Goal: Task Accomplishment & Management: Complete application form

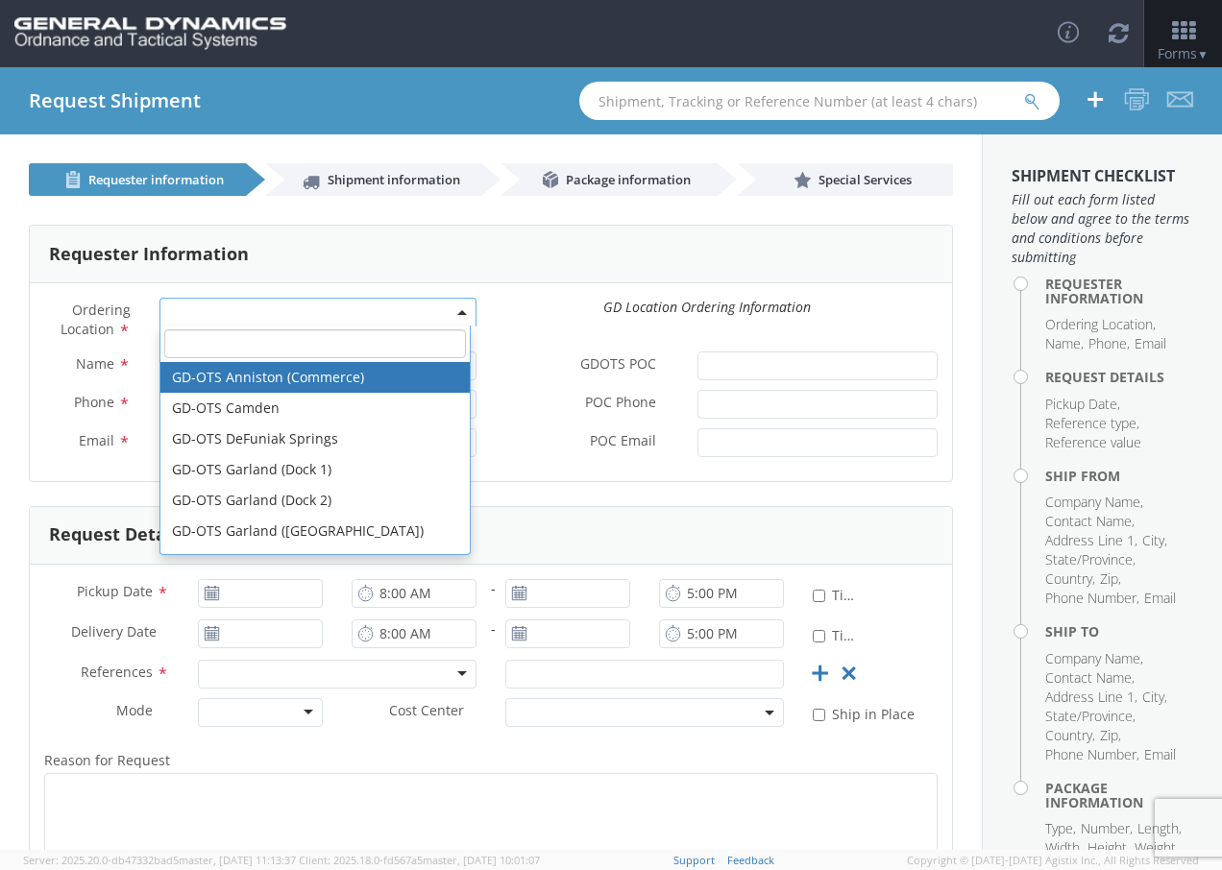
click at [205, 305] on span at bounding box center [317, 312] width 317 height 29
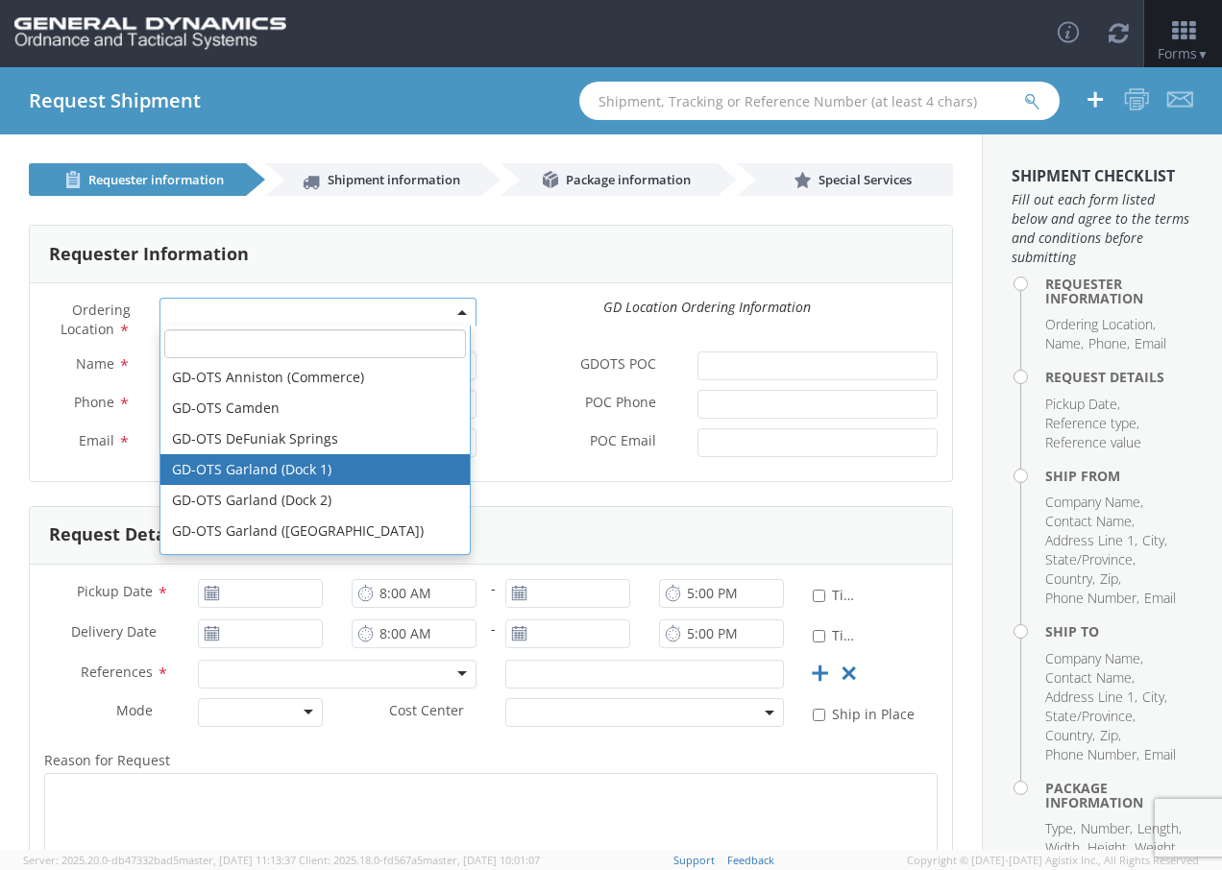
select select "20567"
type input "[PERSON_NAME][EMAIL_ADDRESS][PERSON_NAME][DOMAIN_NAME]"
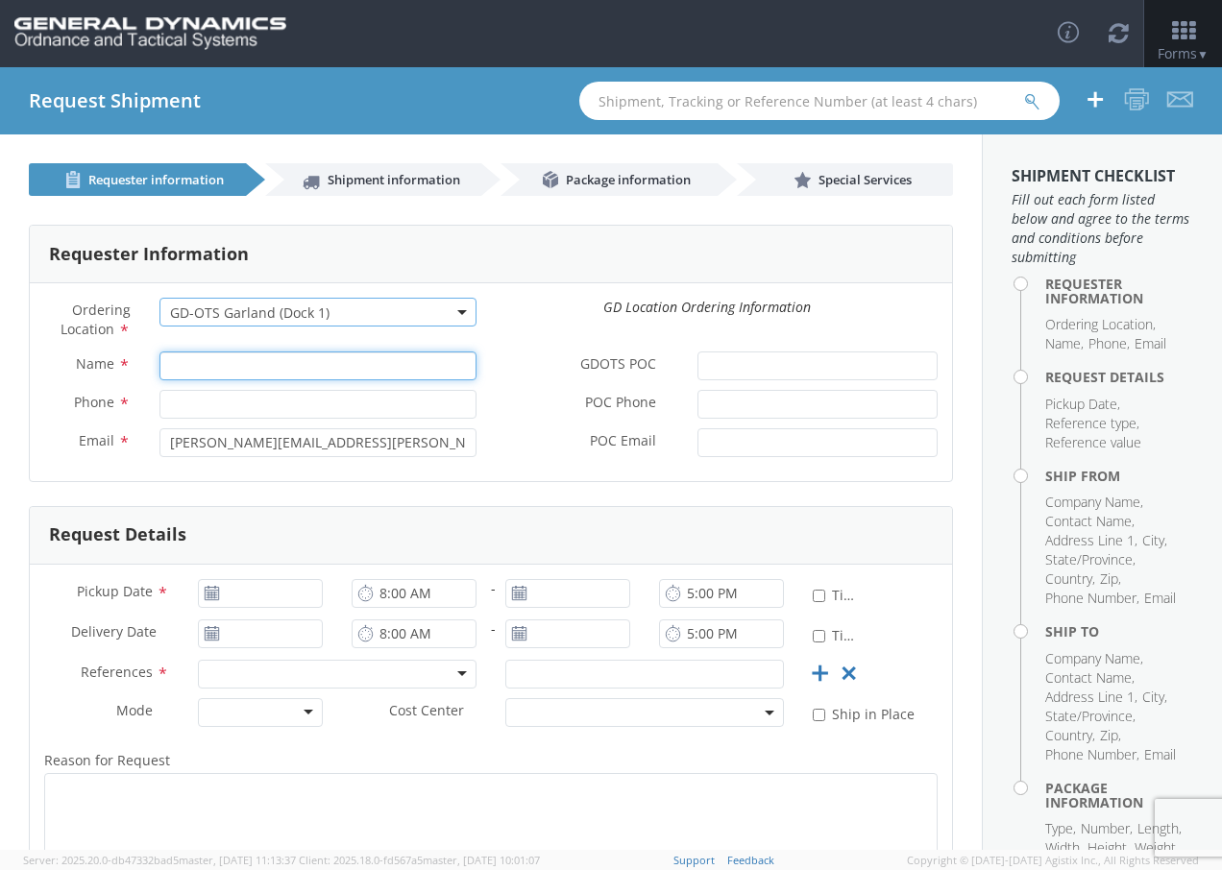
click at [197, 369] on input "Name *" at bounding box center [317, 366] width 317 height 29
click at [43, 403] on label "Phone *" at bounding box center [87, 402] width 115 height 25
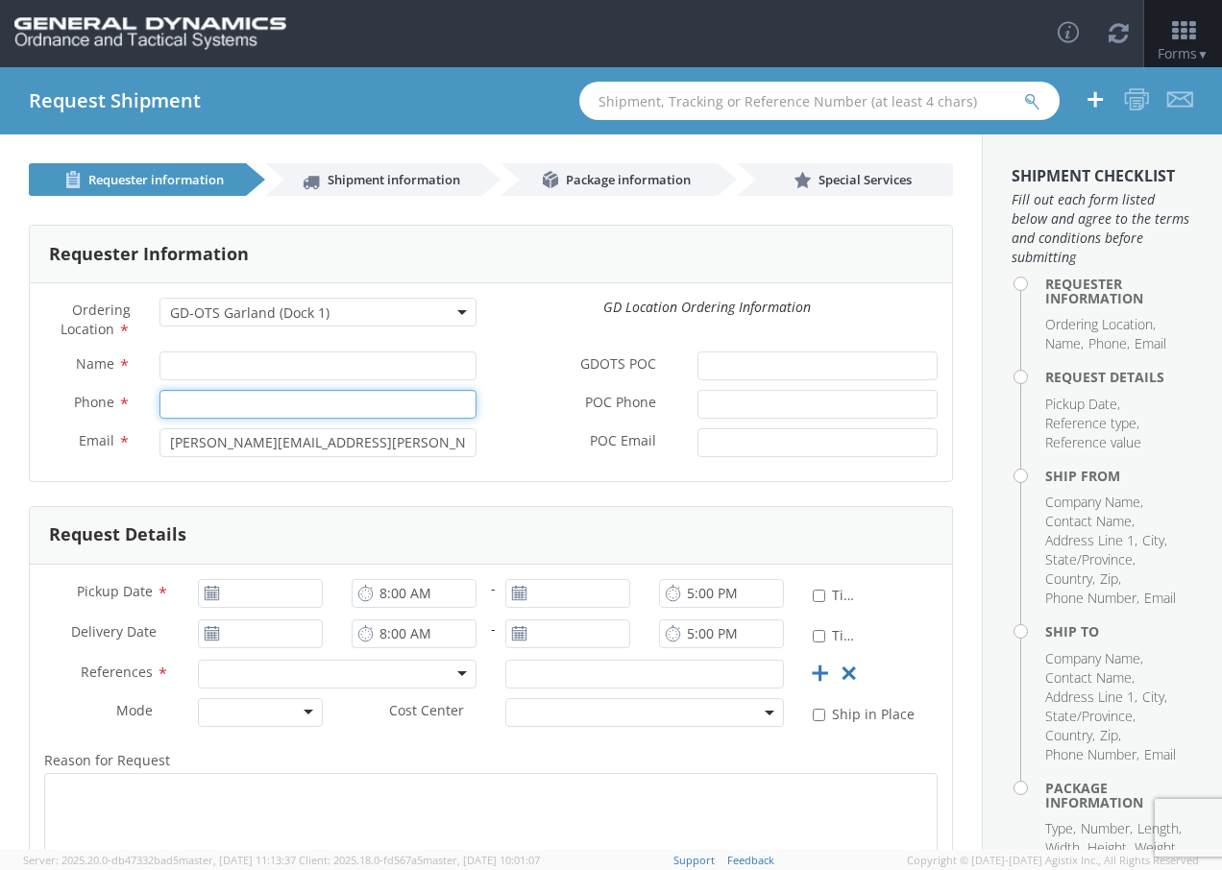
click at [159, 403] on input "Phone *" at bounding box center [317, 404] width 317 height 29
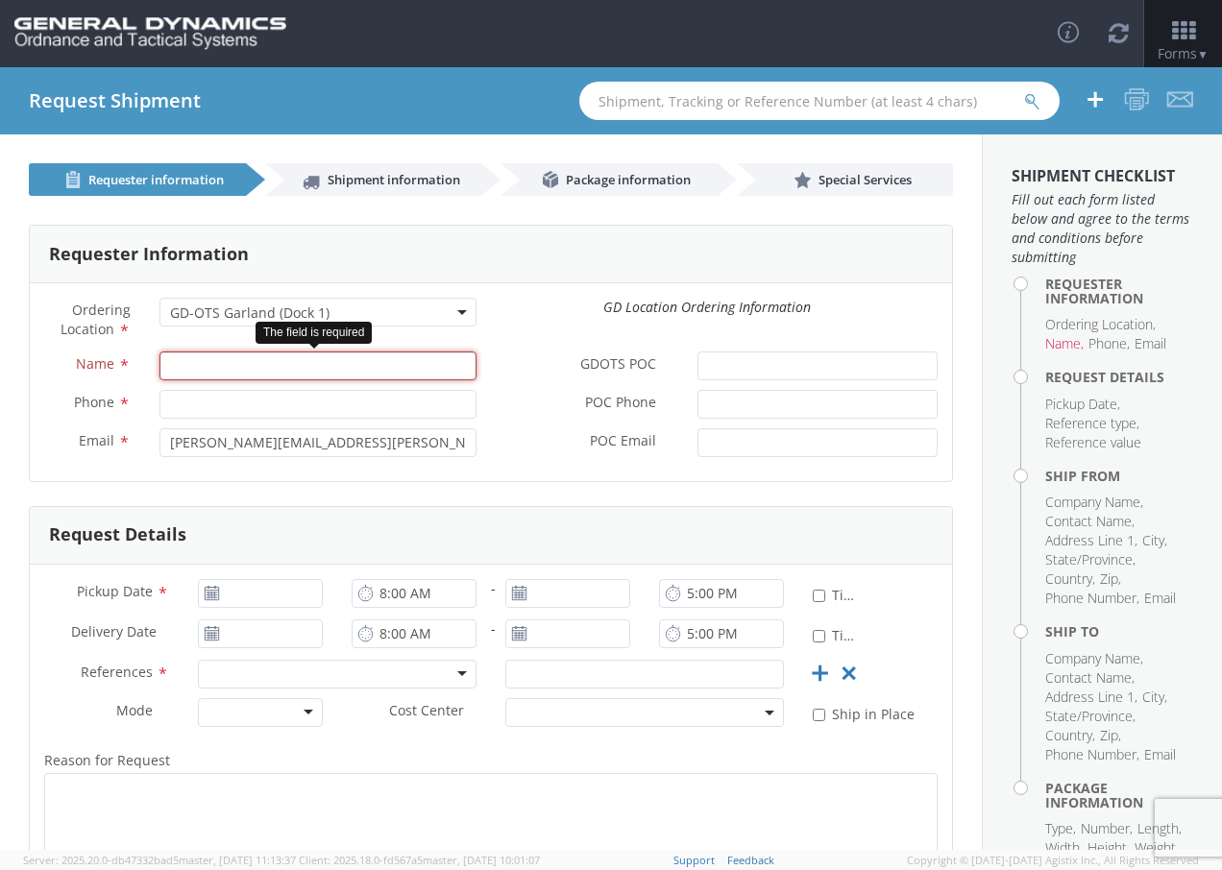
click at [164, 365] on input "Name *" at bounding box center [317, 366] width 317 height 29
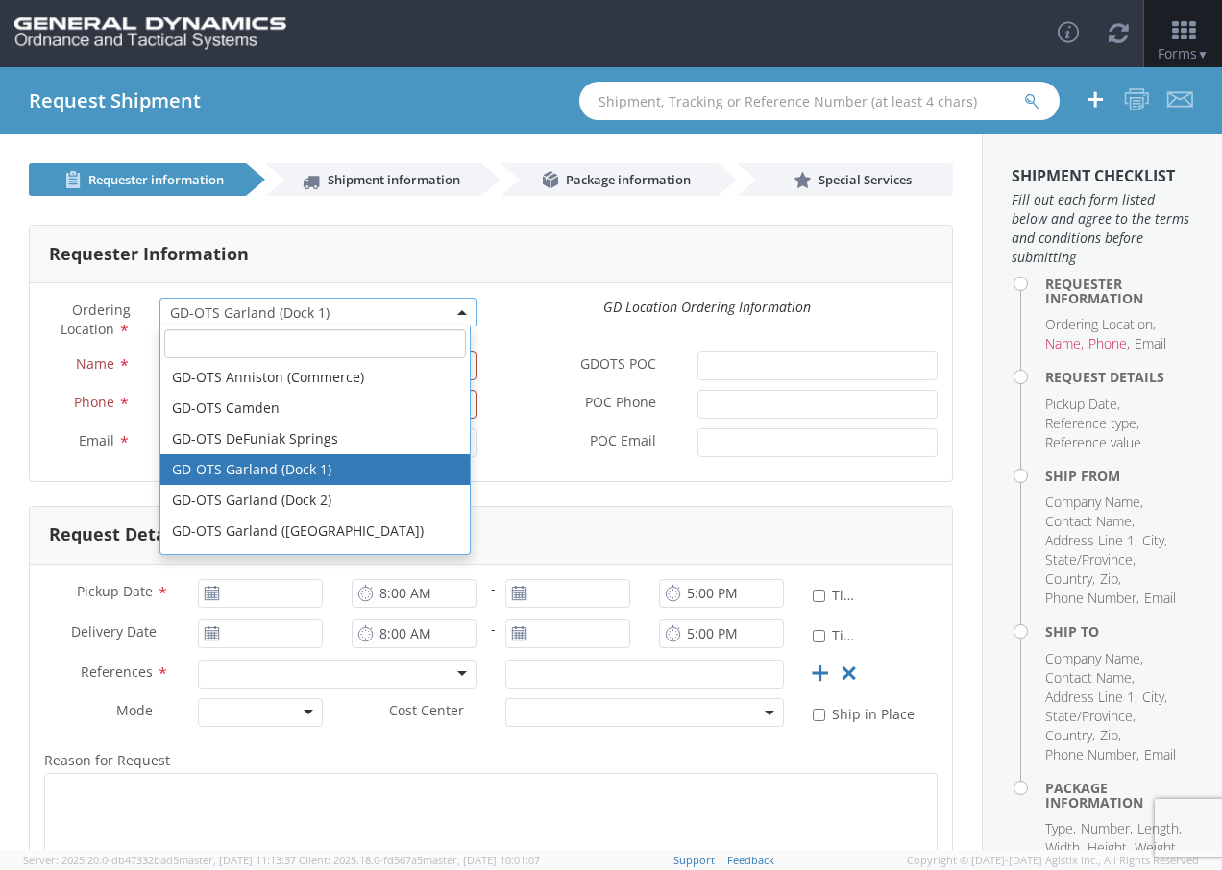
click at [216, 319] on span "GD-OTS Garland (Dock 1)" at bounding box center [318, 313] width 296 height 18
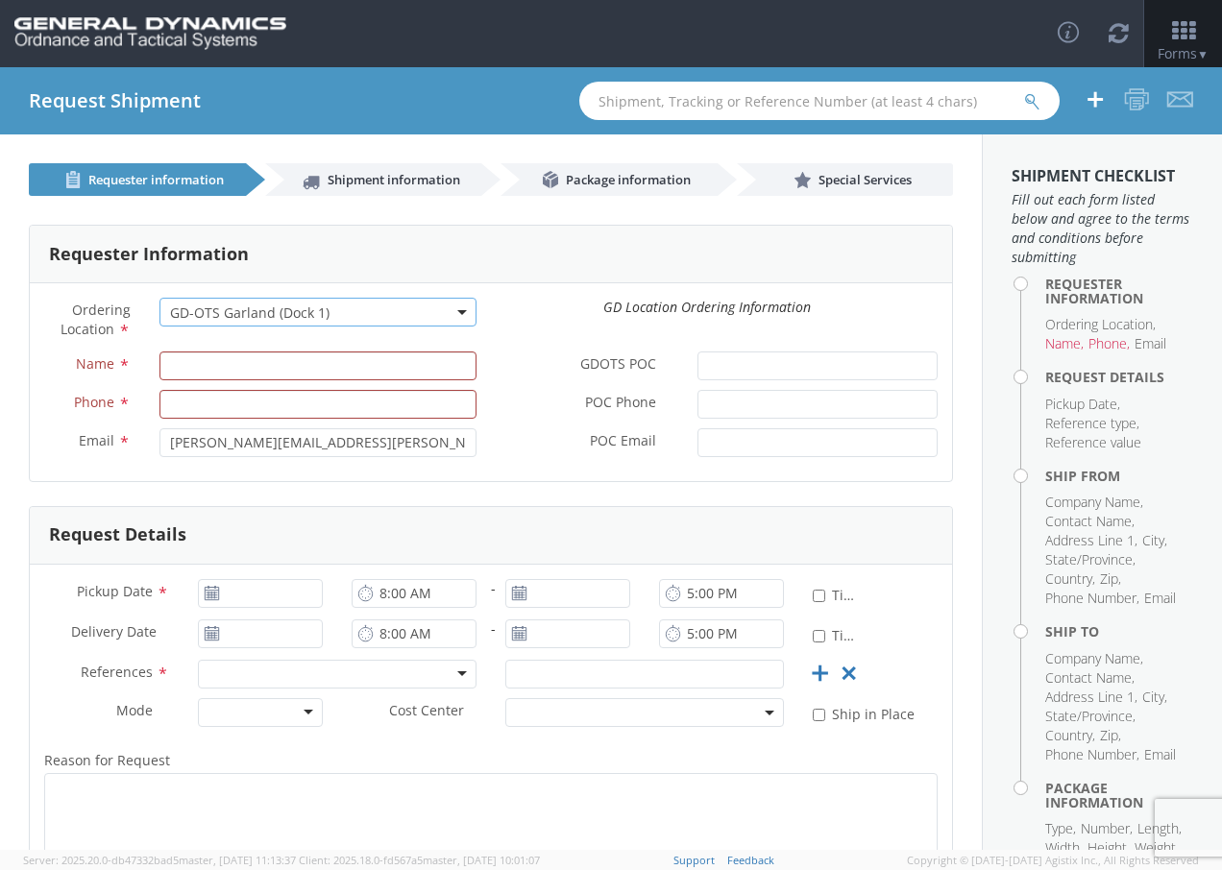
click at [220, 313] on span "GD-OTS Garland (Dock 1)" at bounding box center [318, 313] width 296 height 18
click at [306, 264] on div "Requester Information" at bounding box center [491, 255] width 922 height 58
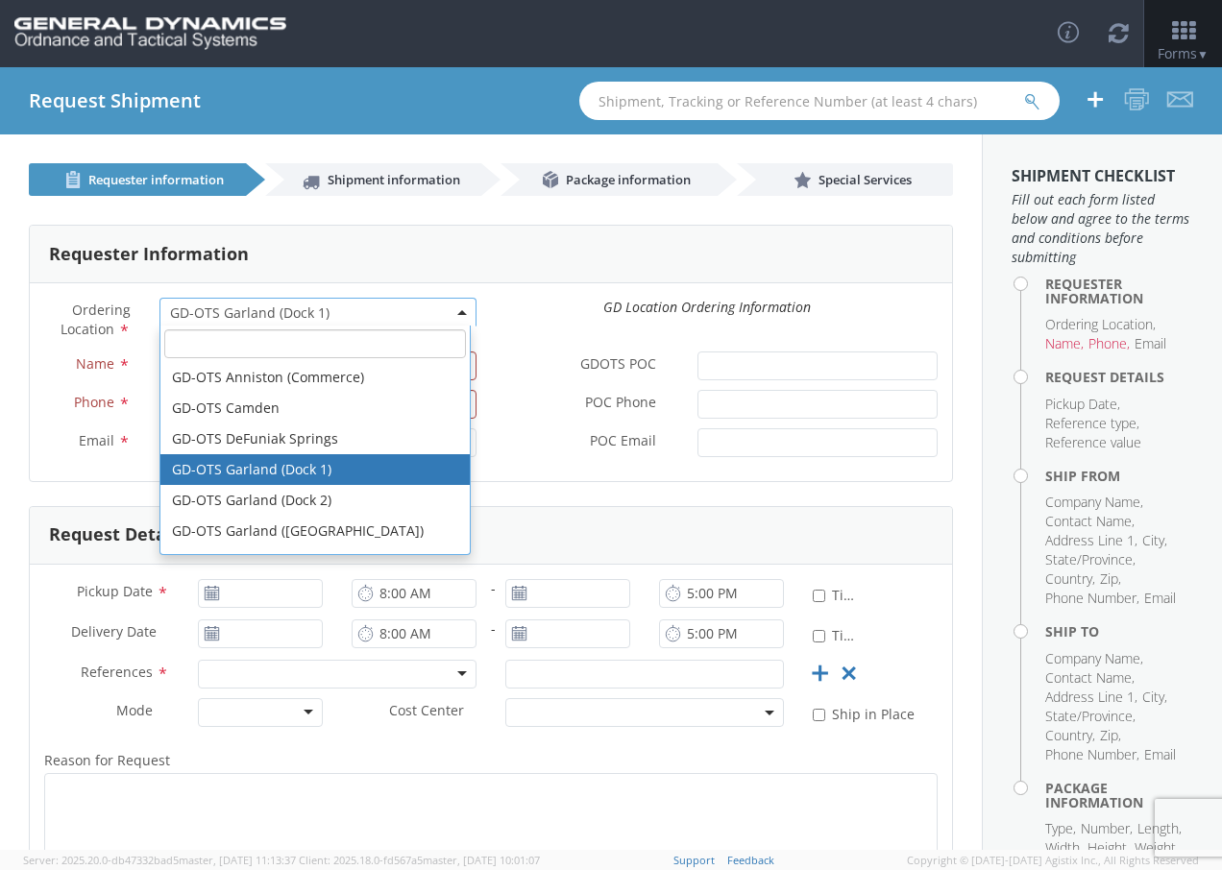
click at [460, 314] on span "GD-OTS Garland (Dock 1)" at bounding box center [317, 312] width 317 height 29
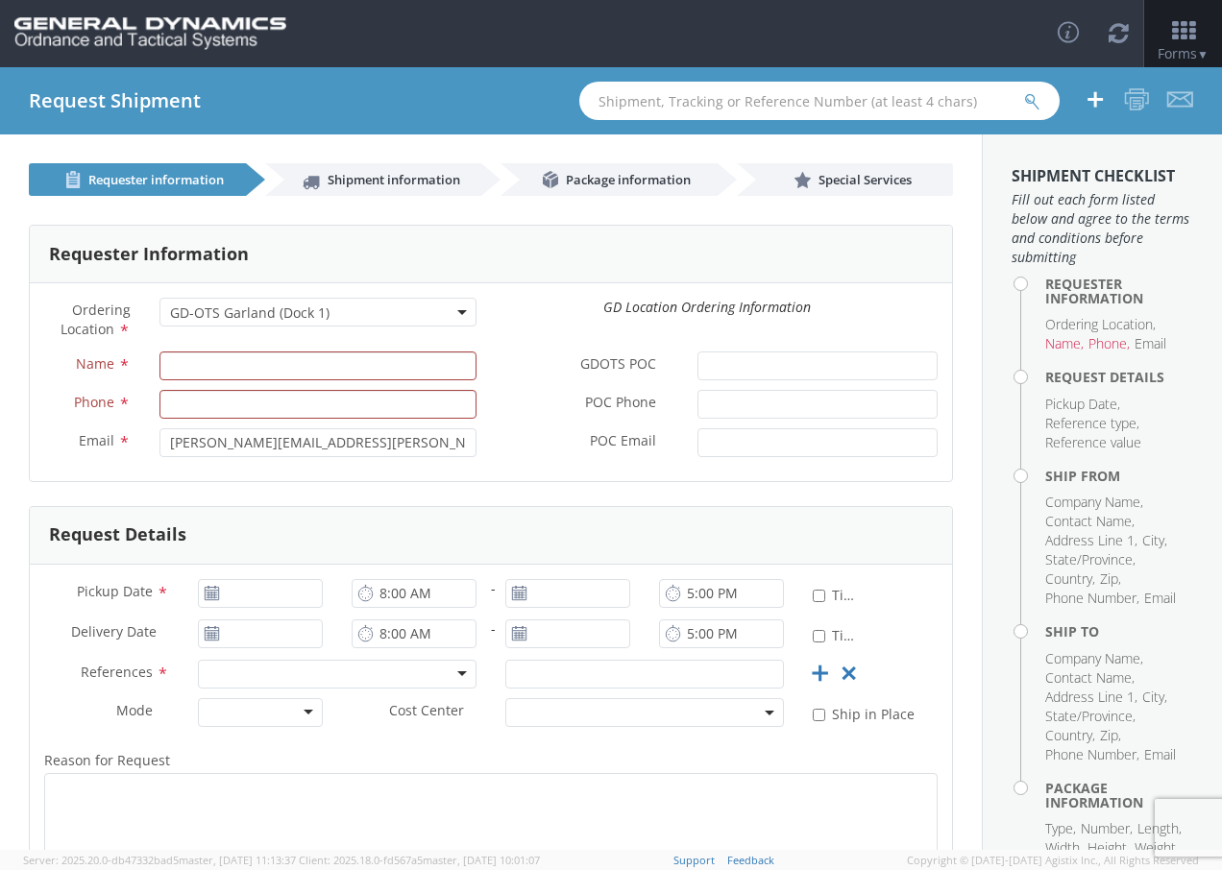
click at [499, 357] on label "GDOTS POC *" at bounding box center [587, 364] width 192 height 25
click at [697, 357] on input "GDOTS POC *" at bounding box center [817, 366] width 240 height 29
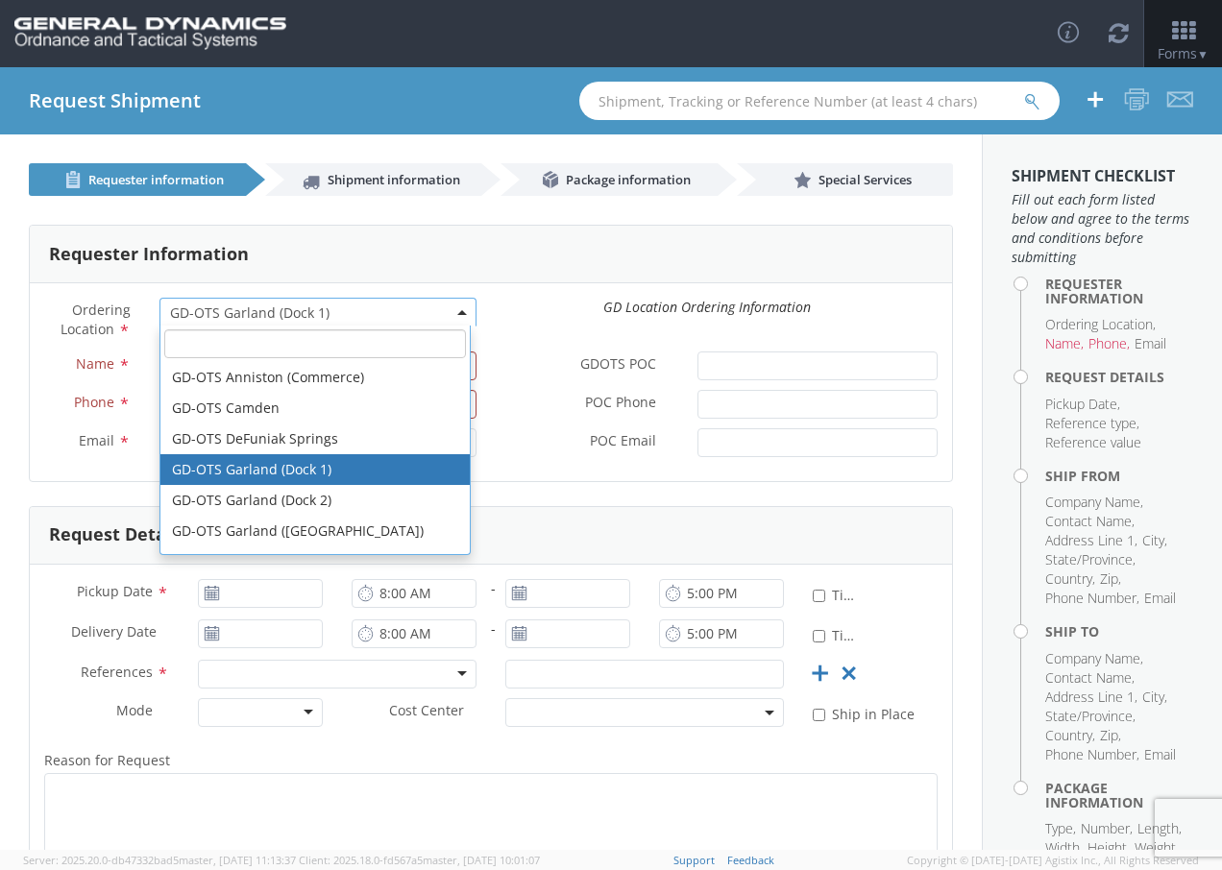
click at [457, 314] on b at bounding box center [462, 312] width 10 height 5
